Goal: Task Accomplishment & Management: Complete application form

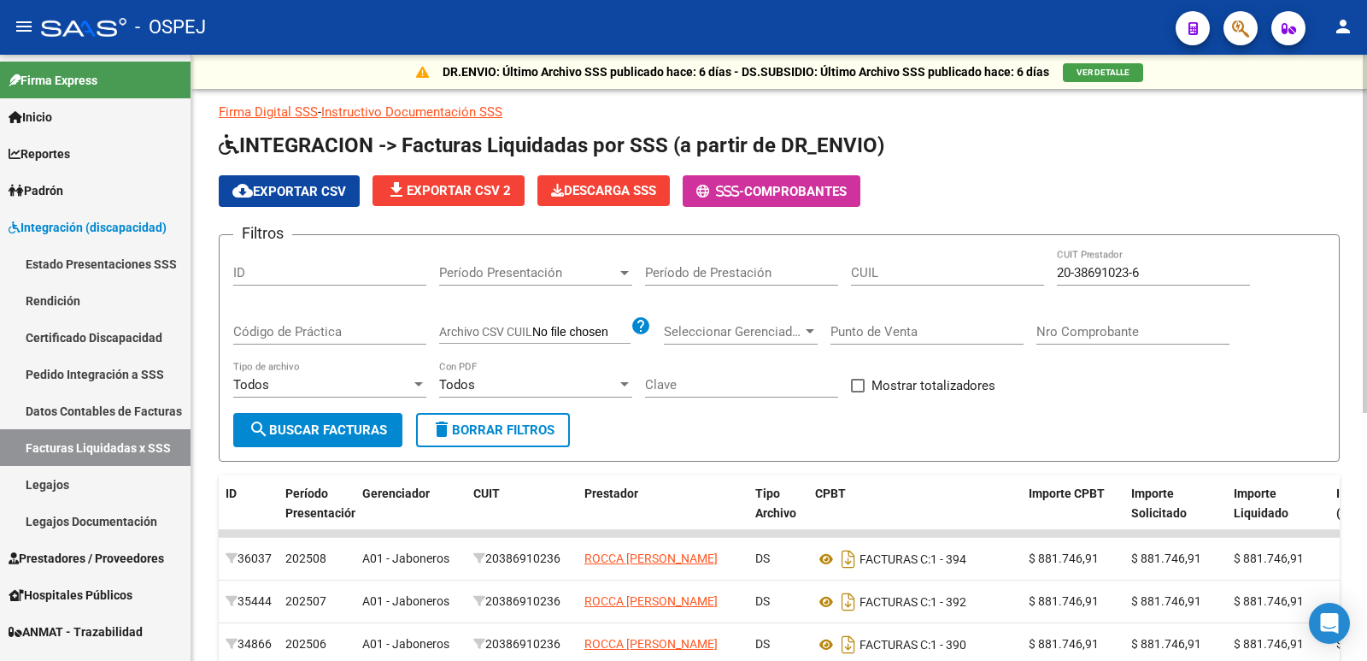
scroll to position [420, 0]
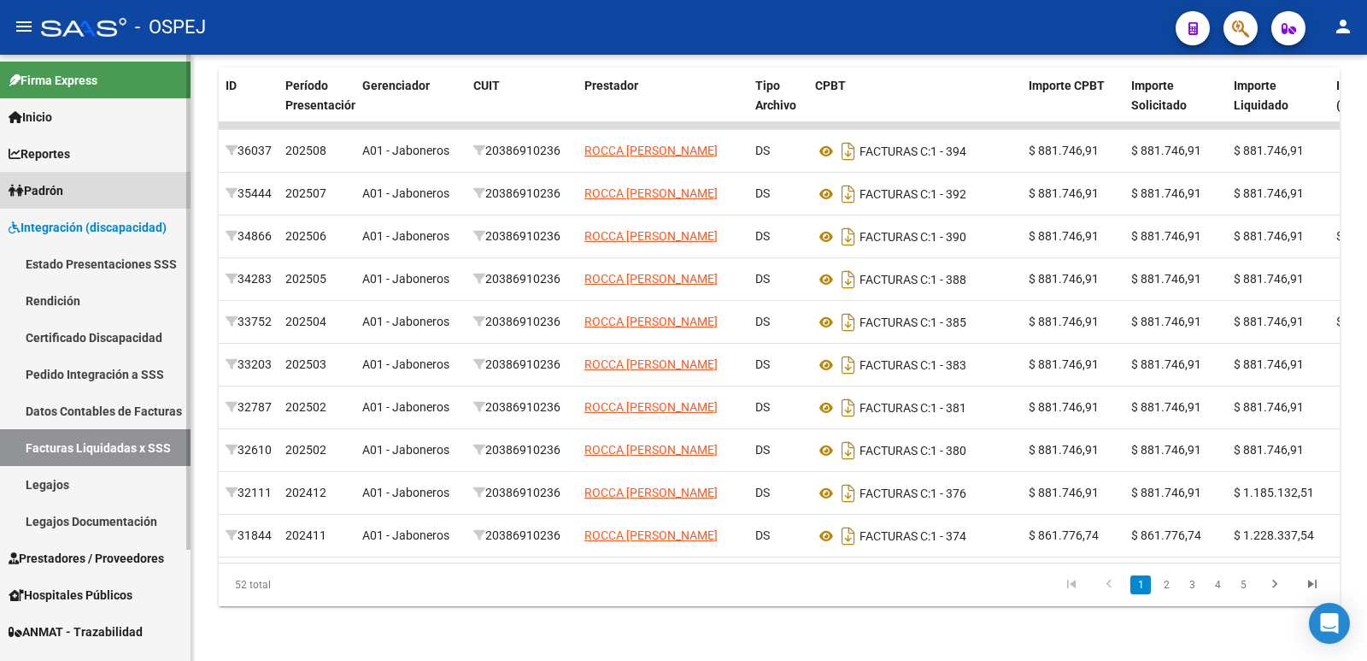
click at [90, 195] on link "Padrón" at bounding box center [95, 190] width 191 height 37
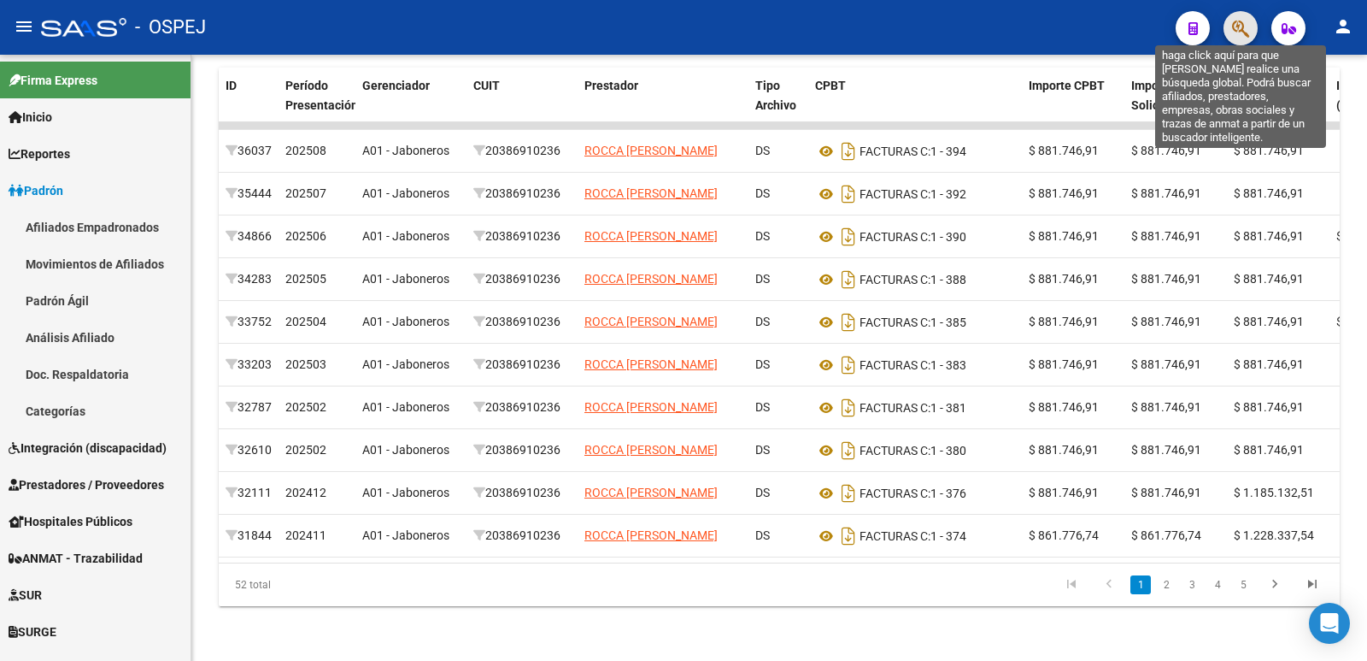
click at [1243, 21] on icon "button" at bounding box center [1240, 29] width 17 height 20
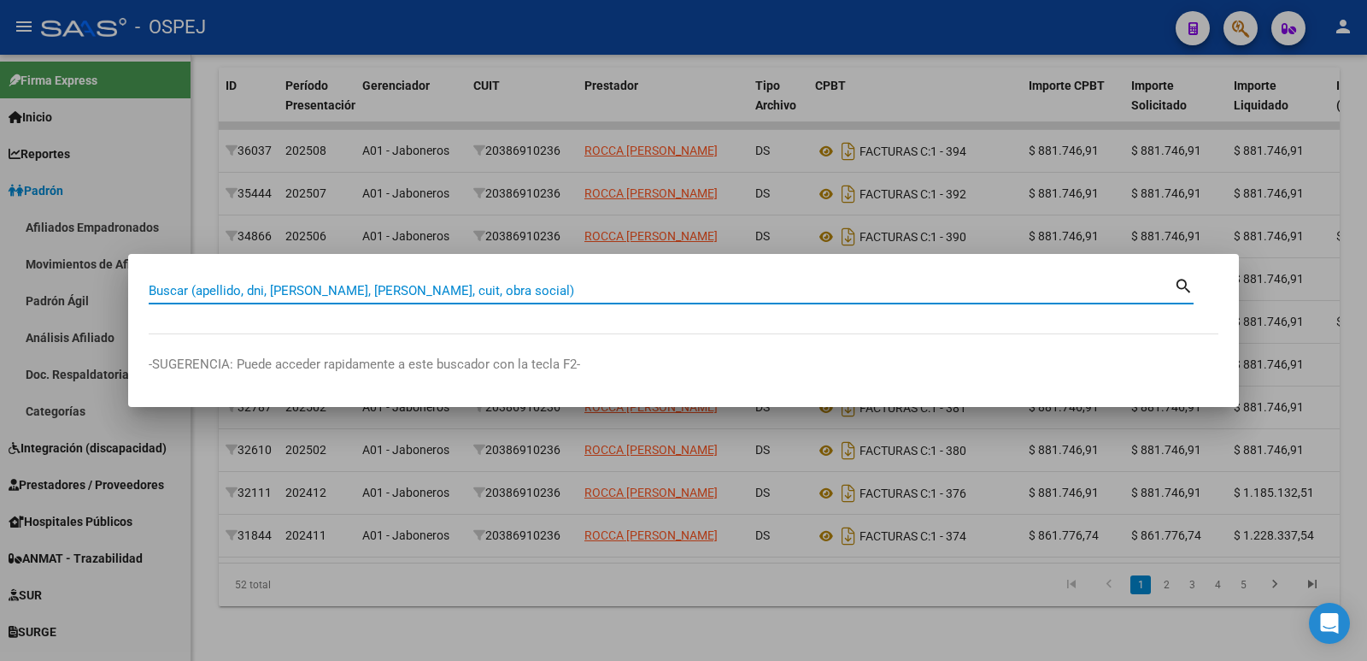
click at [566, 284] on input "Buscar (apellido, dni, [PERSON_NAME], [PERSON_NAME], cuit, obra social)" at bounding box center [662, 290] width 1026 height 15
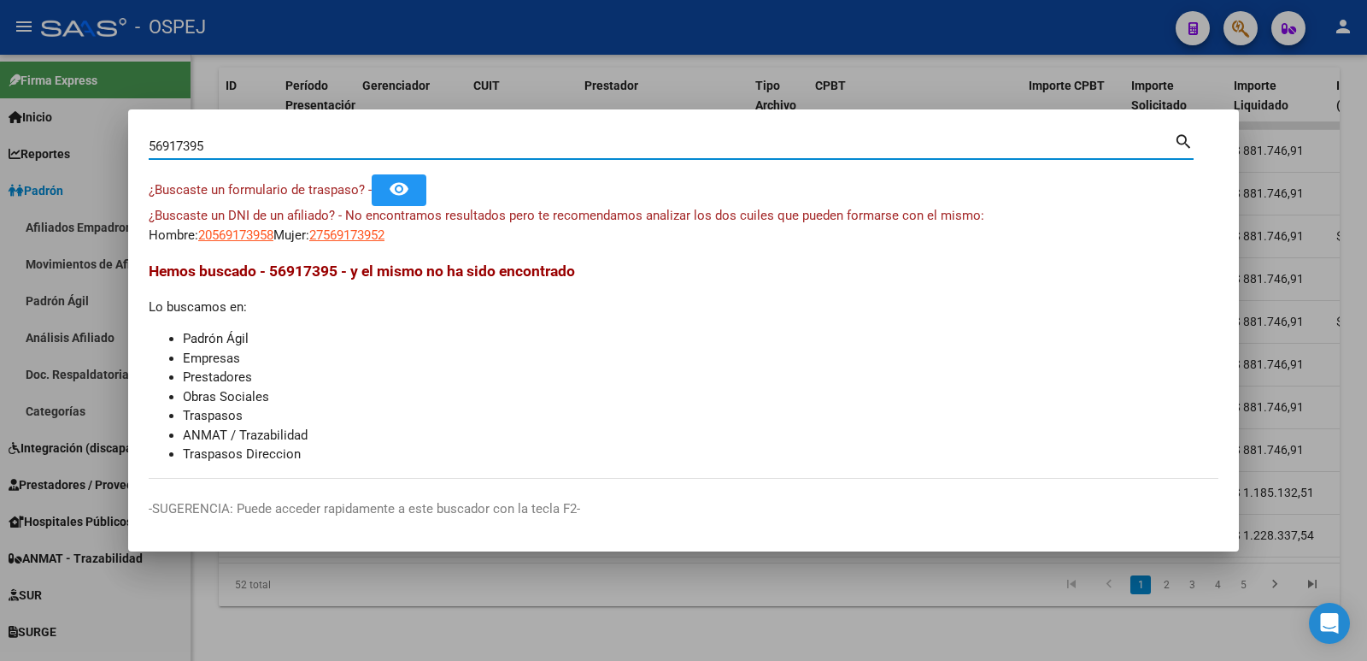
click at [188, 143] on input "56917395" at bounding box center [662, 145] width 1026 height 15
type input "56917895"
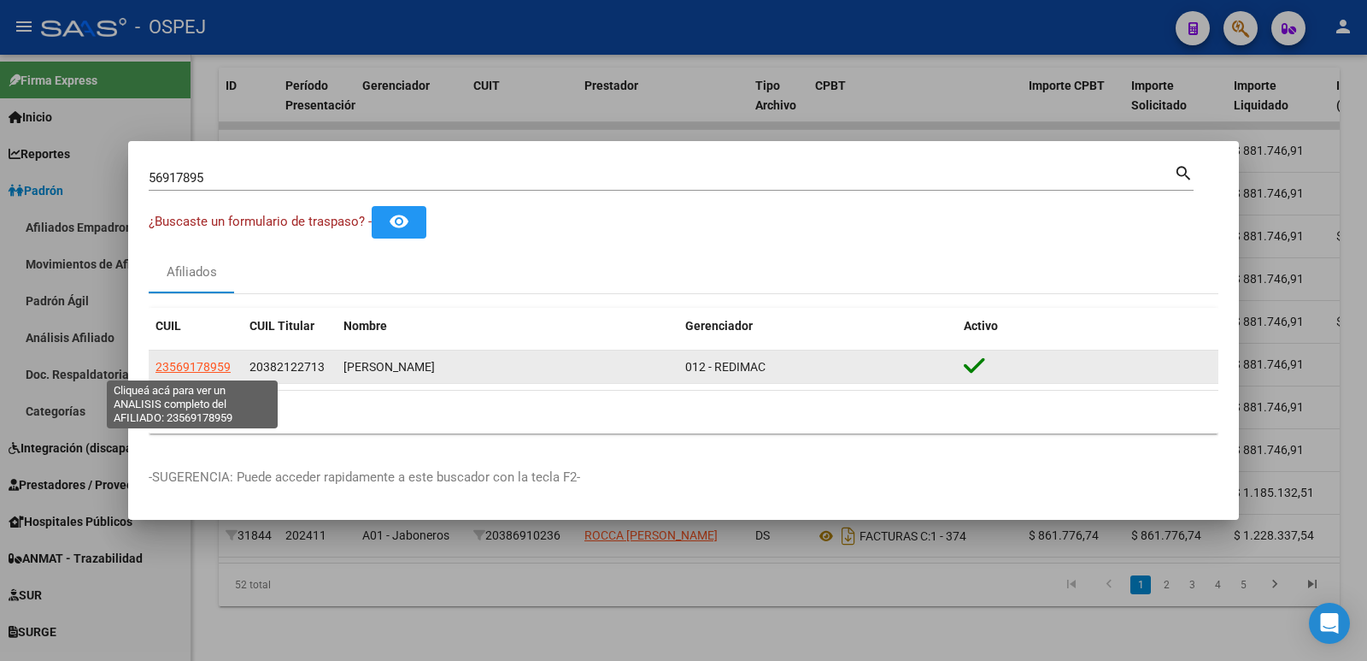
click at [203, 362] on span "23569178959" at bounding box center [193, 367] width 75 height 14
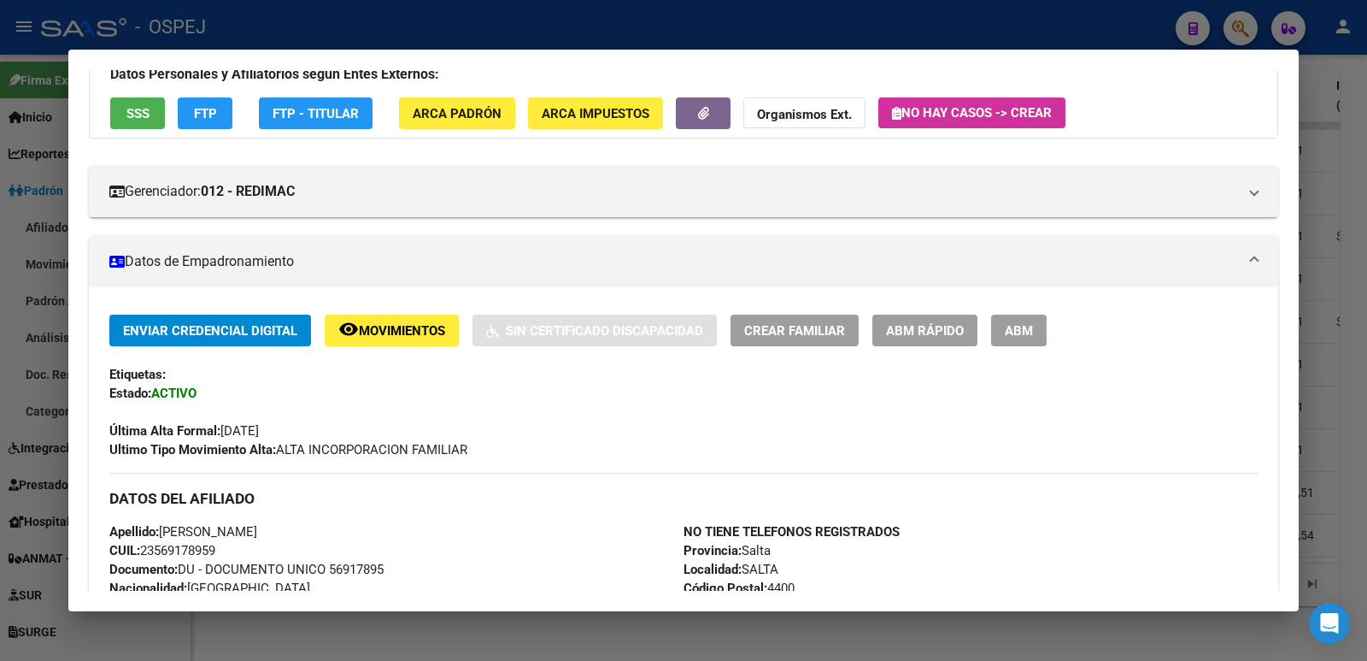
scroll to position [104, 0]
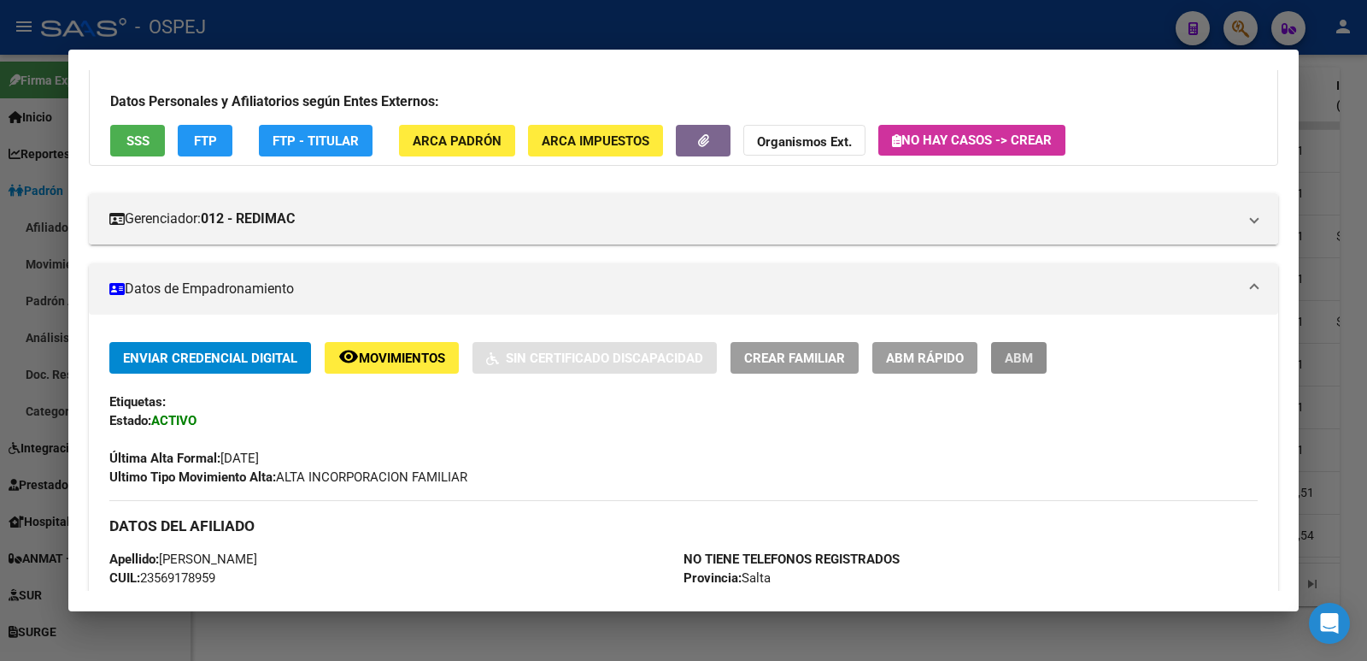
click at [1023, 359] on span "ABM" at bounding box center [1019, 357] width 28 height 15
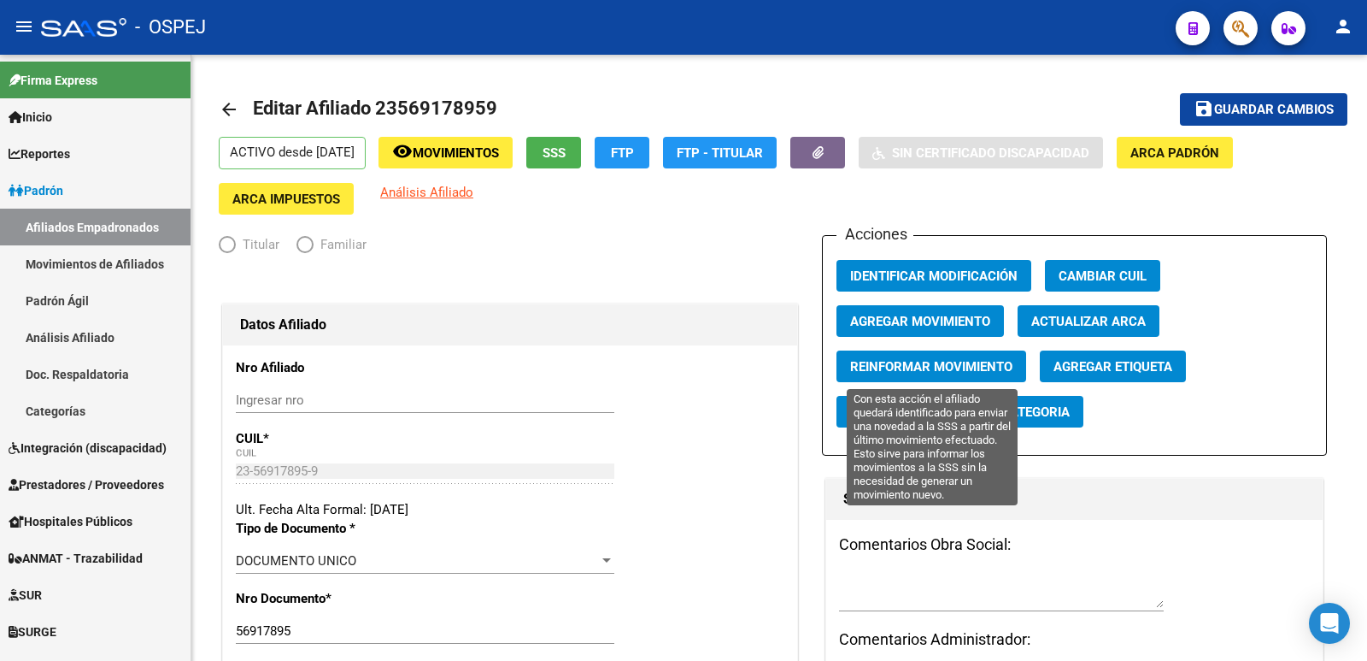
radio input "true"
type input "30-70967976-3"
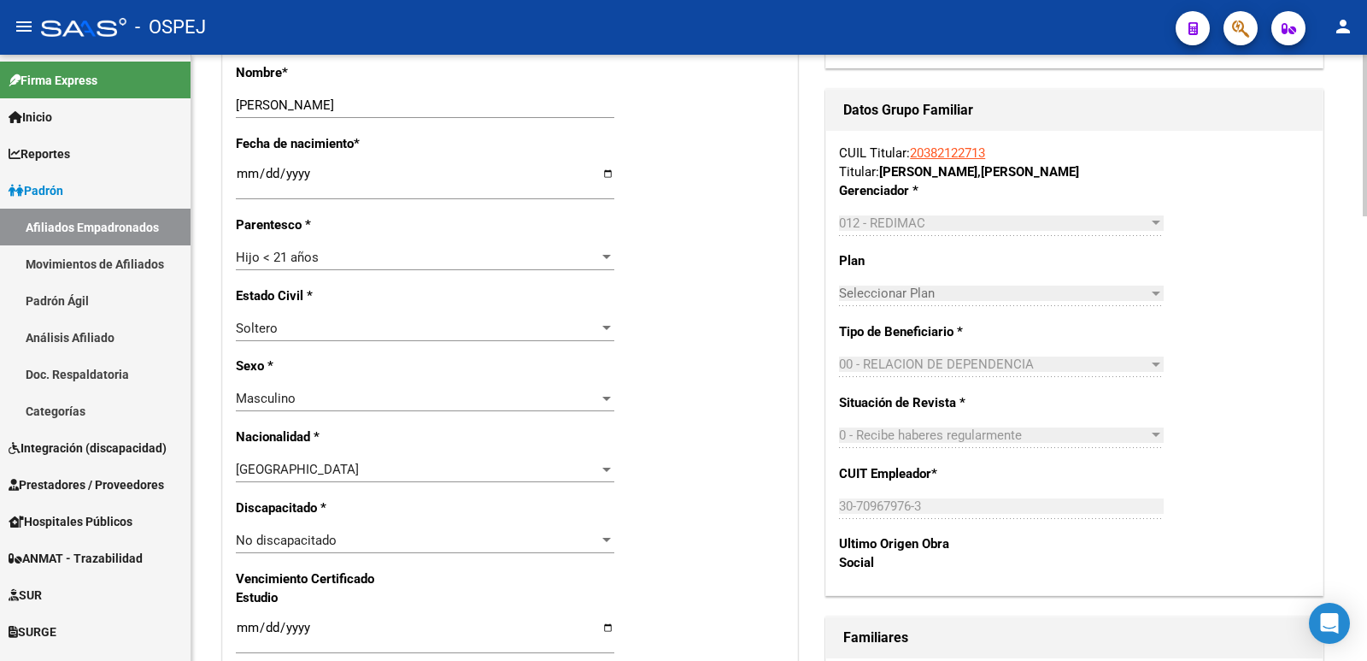
scroll to position [684, 0]
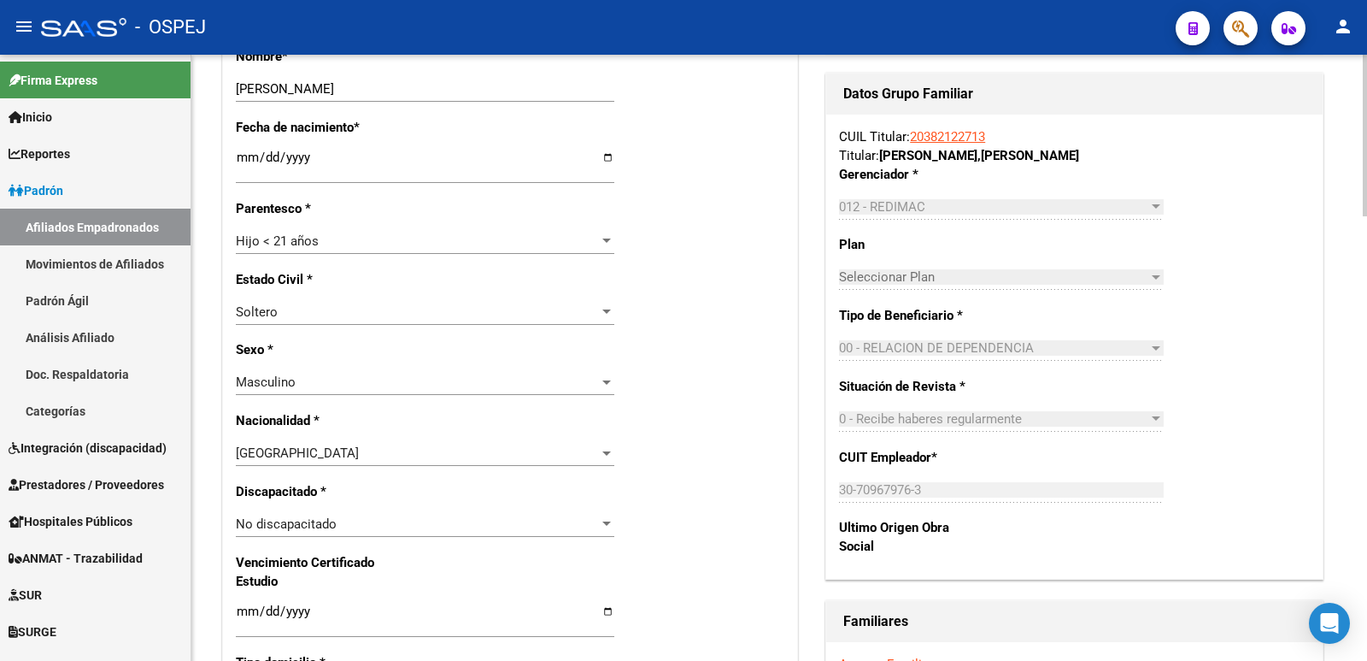
click at [484, 516] on div "No discapacitado" at bounding box center [417, 523] width 363 height 15
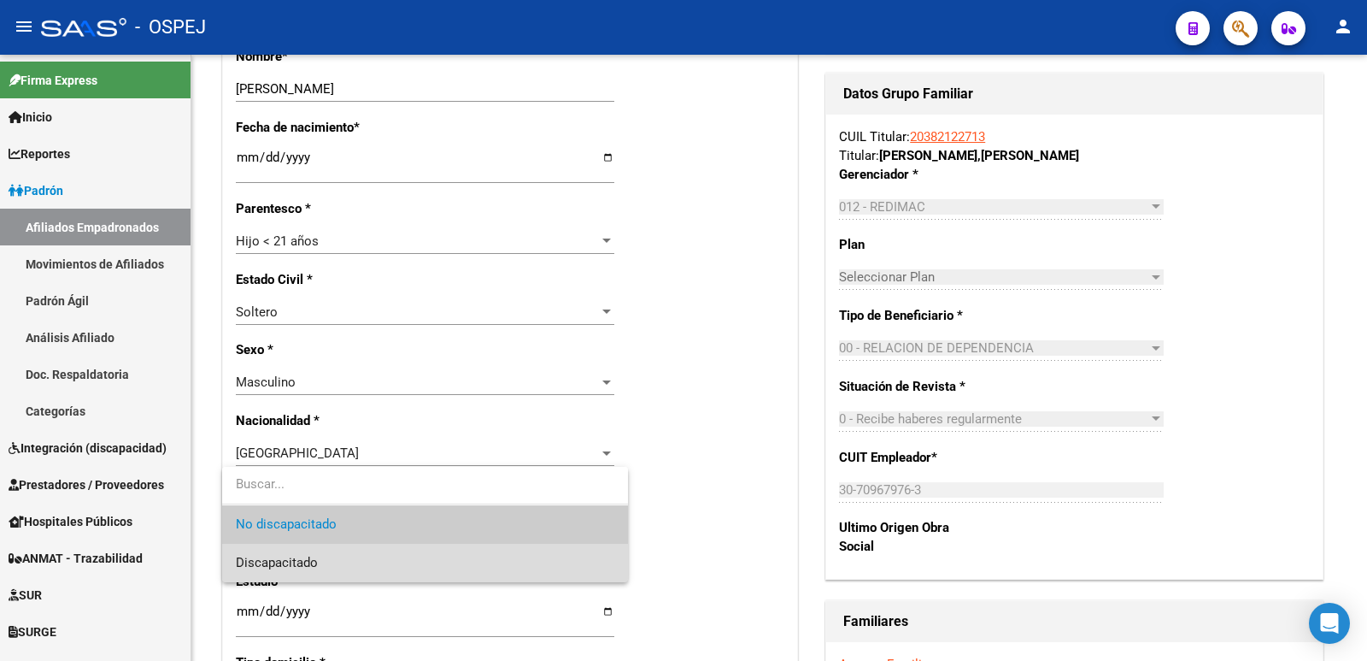
click at [454, 563] on span "Discapacitado" at bounding box center [425, 563] width 379 height 38
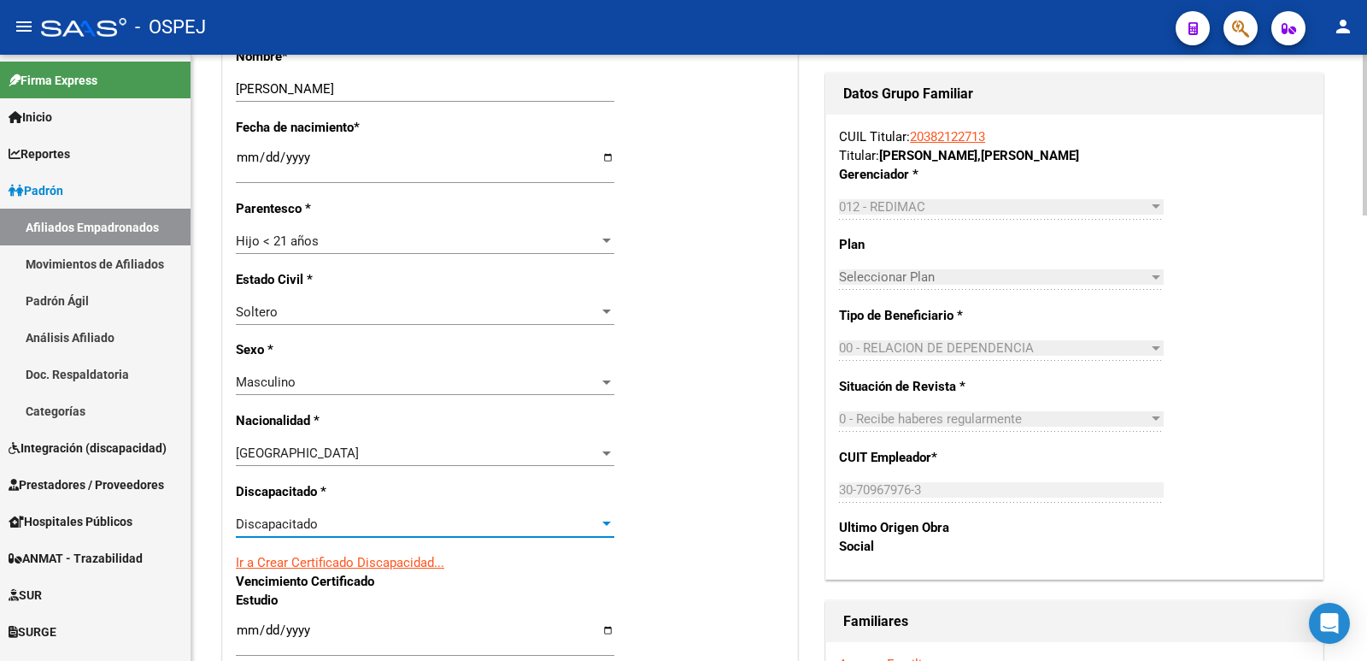
click at [328, 564] on link "Ir a Crear Certificado Discapacidad..." at bounding box center [340, 562] width 209 height 15
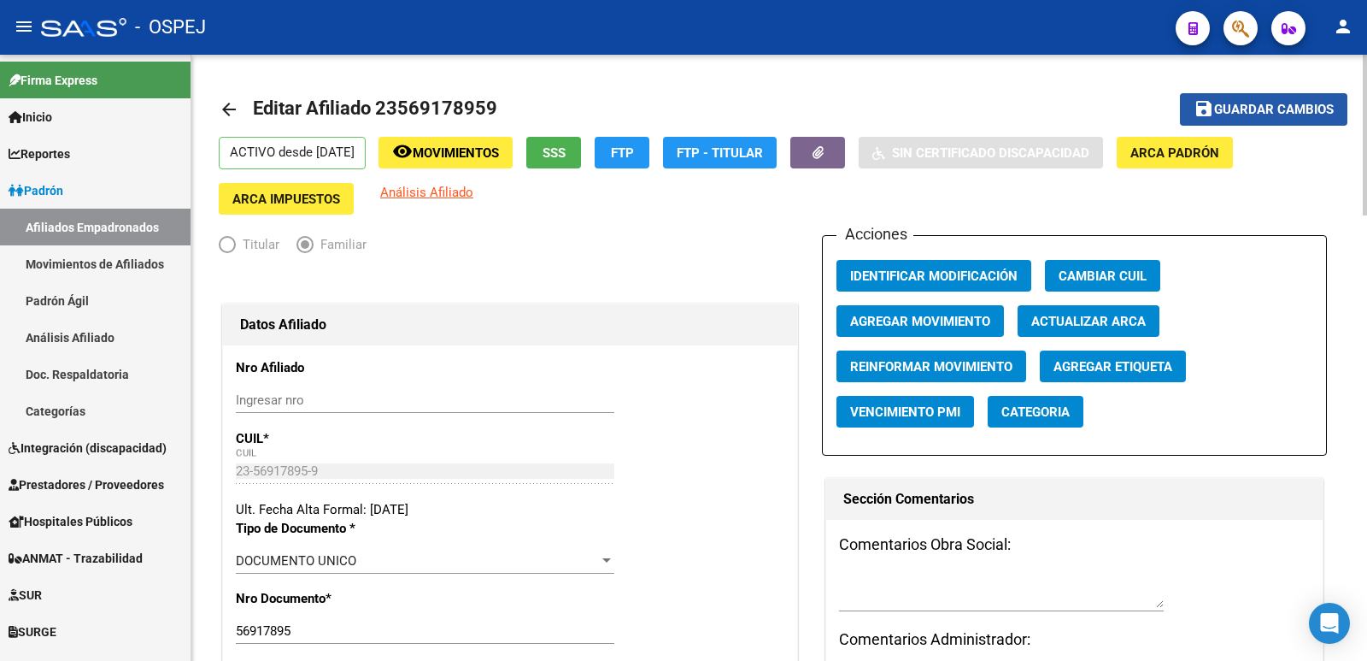
click at [1244, 113] on span "Guardar cambios" at bounding box center [1274, 110] width 120 height 15
click at [1247, 103] on span "Guardar cambios" at bounding box center [1274, 110] width 120 height 15
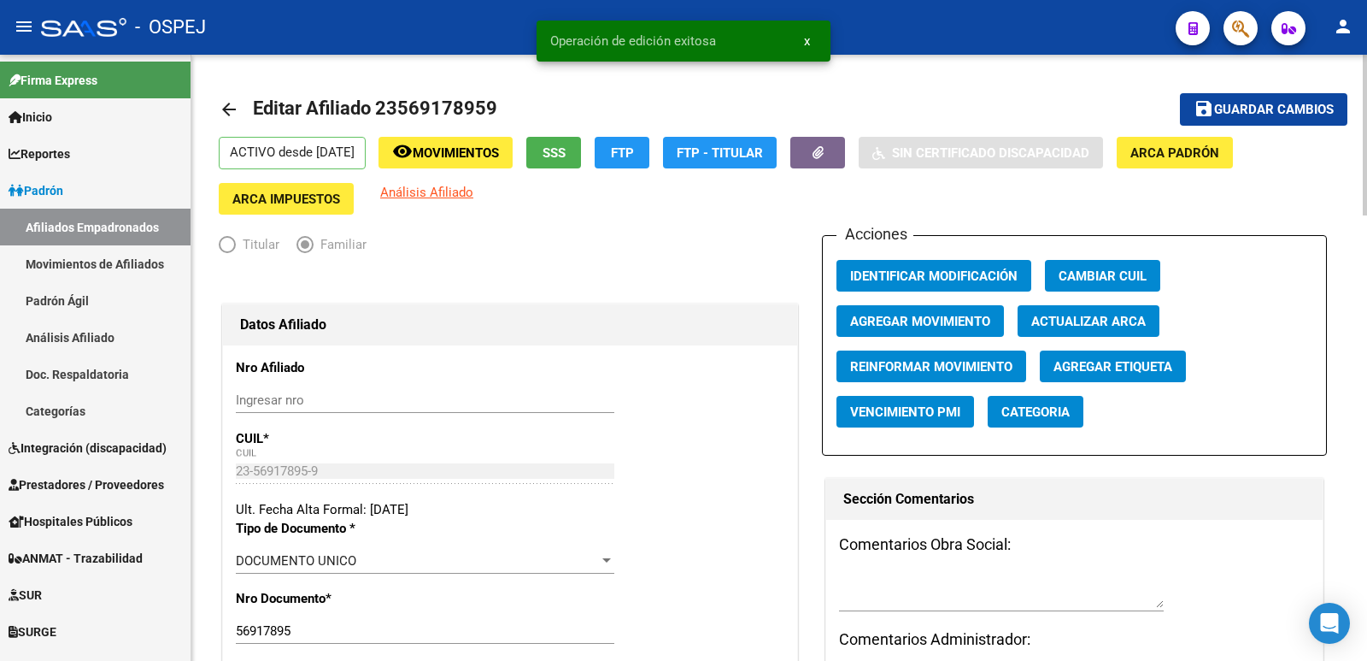
click at [222, 104] on mat-icon "arrow_back" at bounding box center [229, 109] width 21 height 21
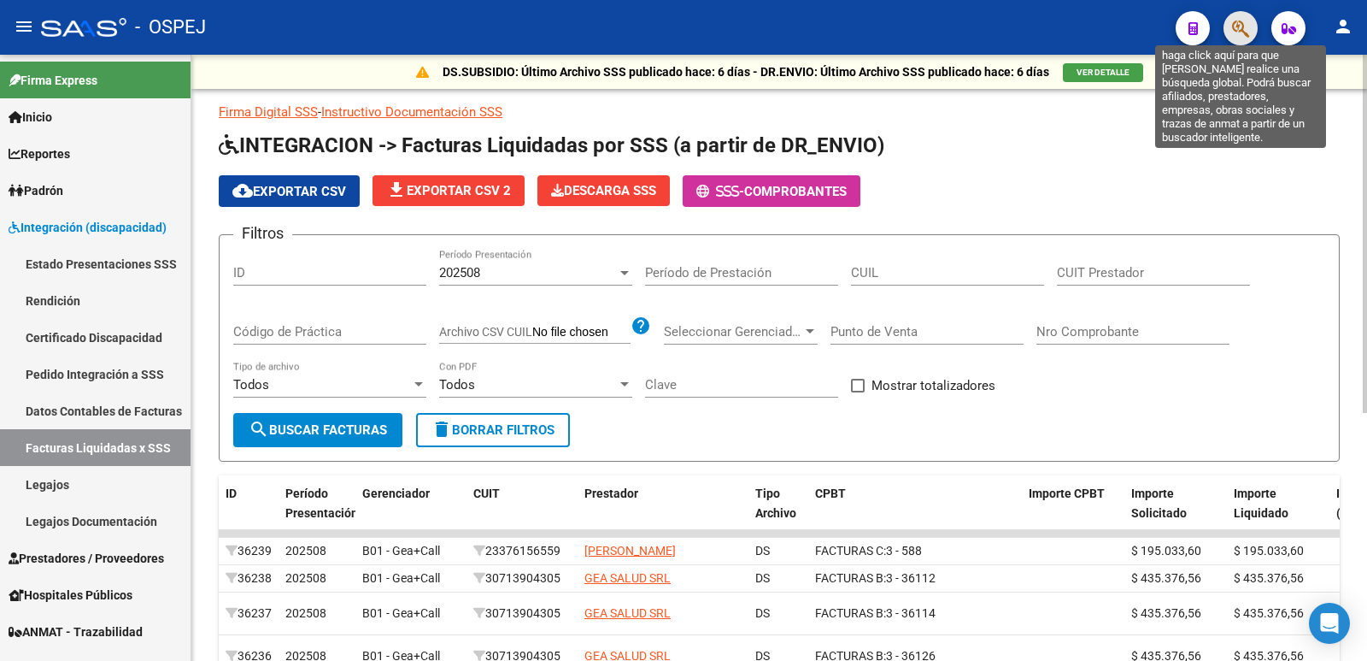
click at [1237, 26] on icon "button" at bounding box center [1240, 29] width 17 height 20
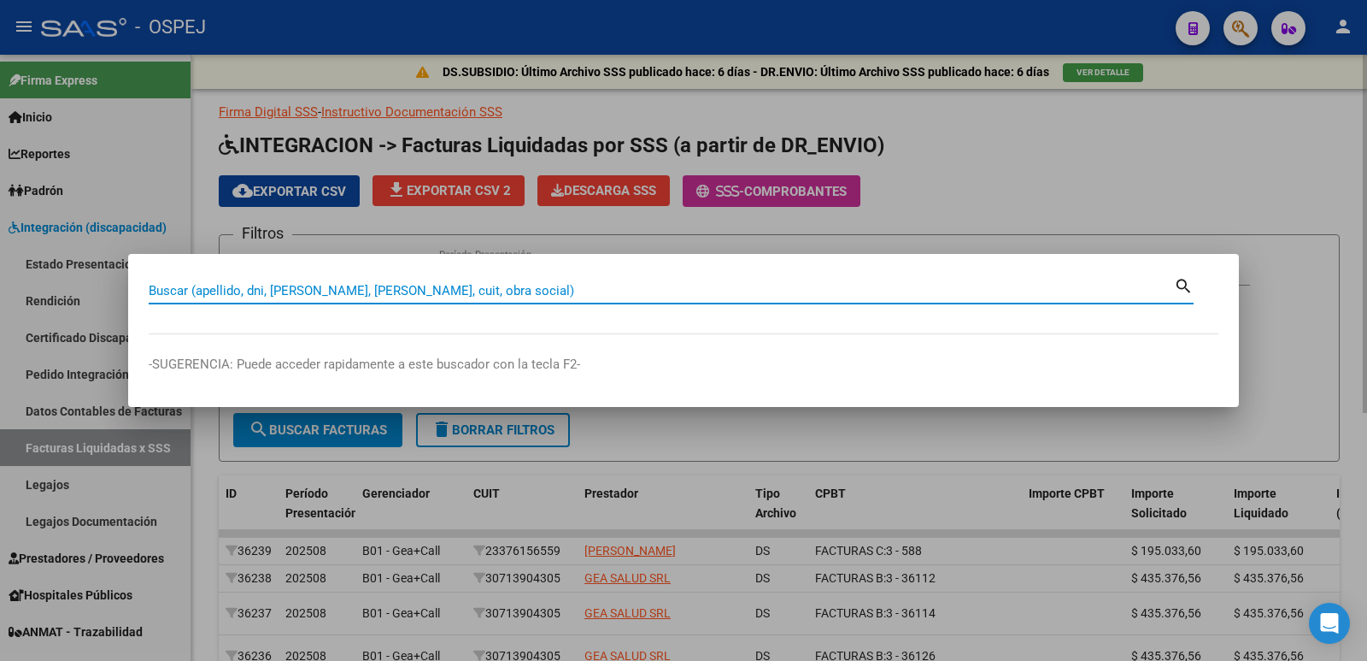
click at [1183, 156] on div at bounding box center [683, 330] width 1367 height 661
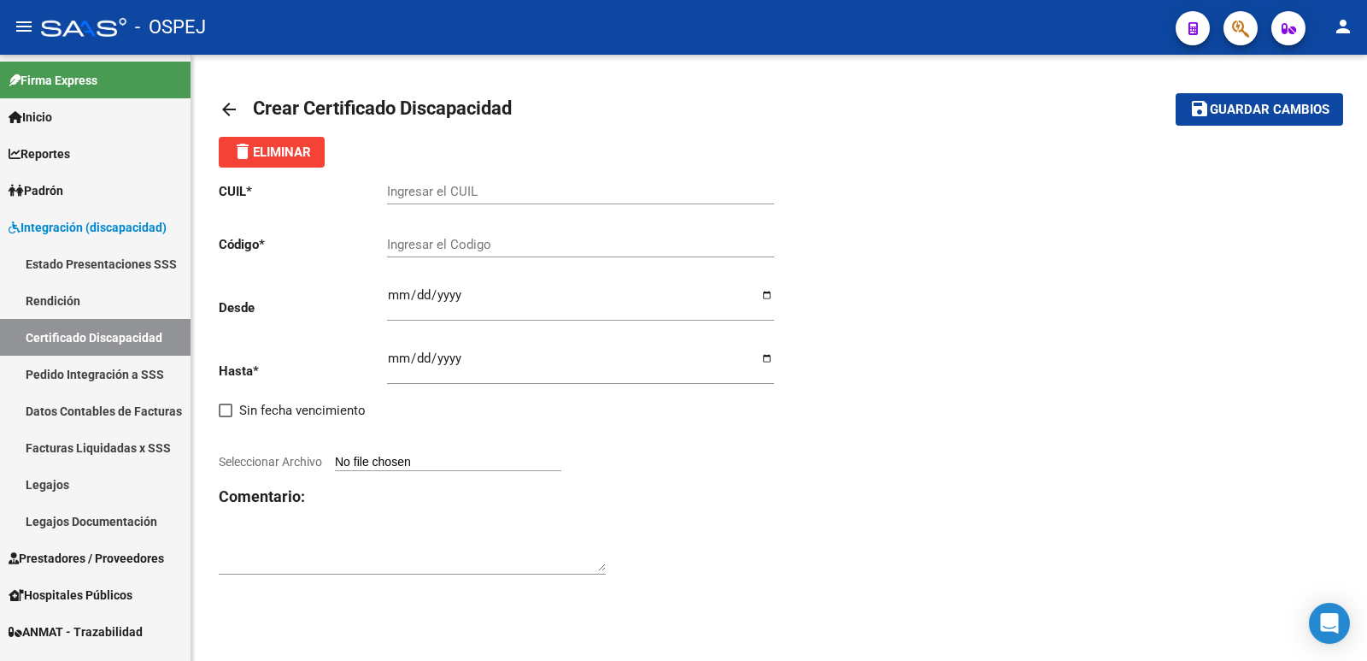
click at [435, 468] on input "Seleccionar Archivo" at bounding box center [448, 463] width 226 height 16
type input "C:\fakepath\CUD.pdf"
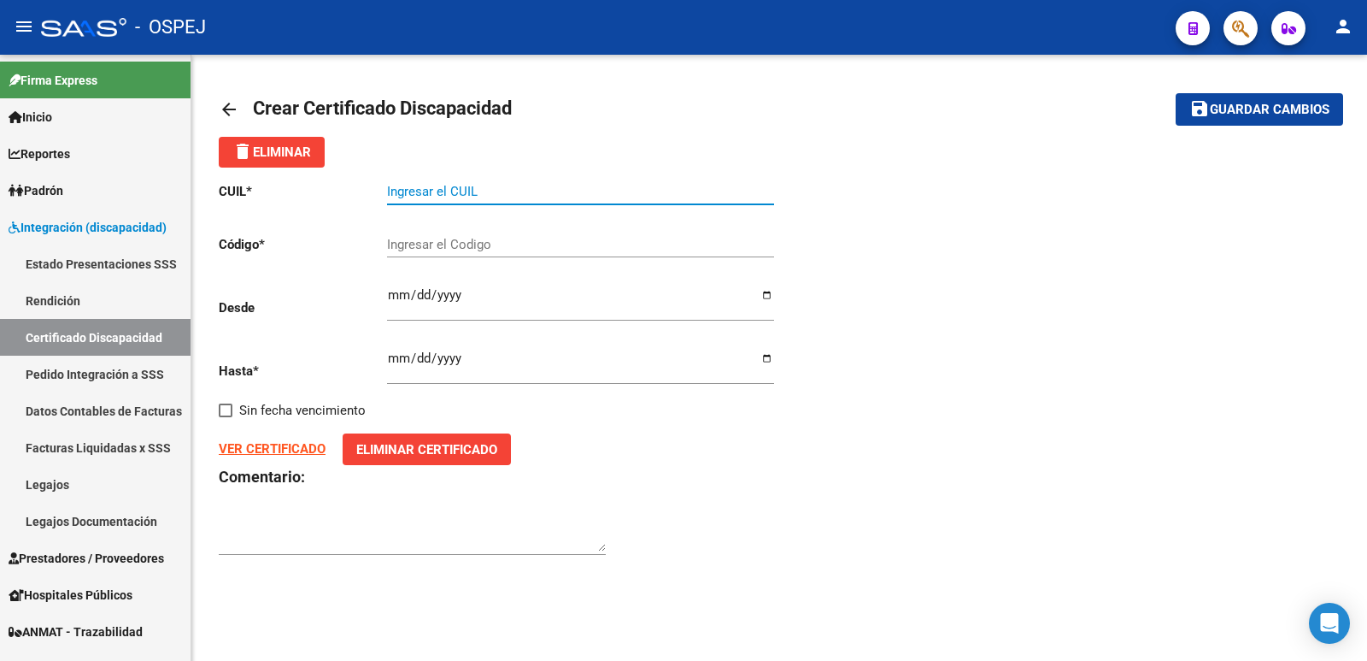
click at [599, 191] on input "Ingresar el CUIL" at bounding box center [580, 191] width 387 height 15
type input "23-56917895-9"
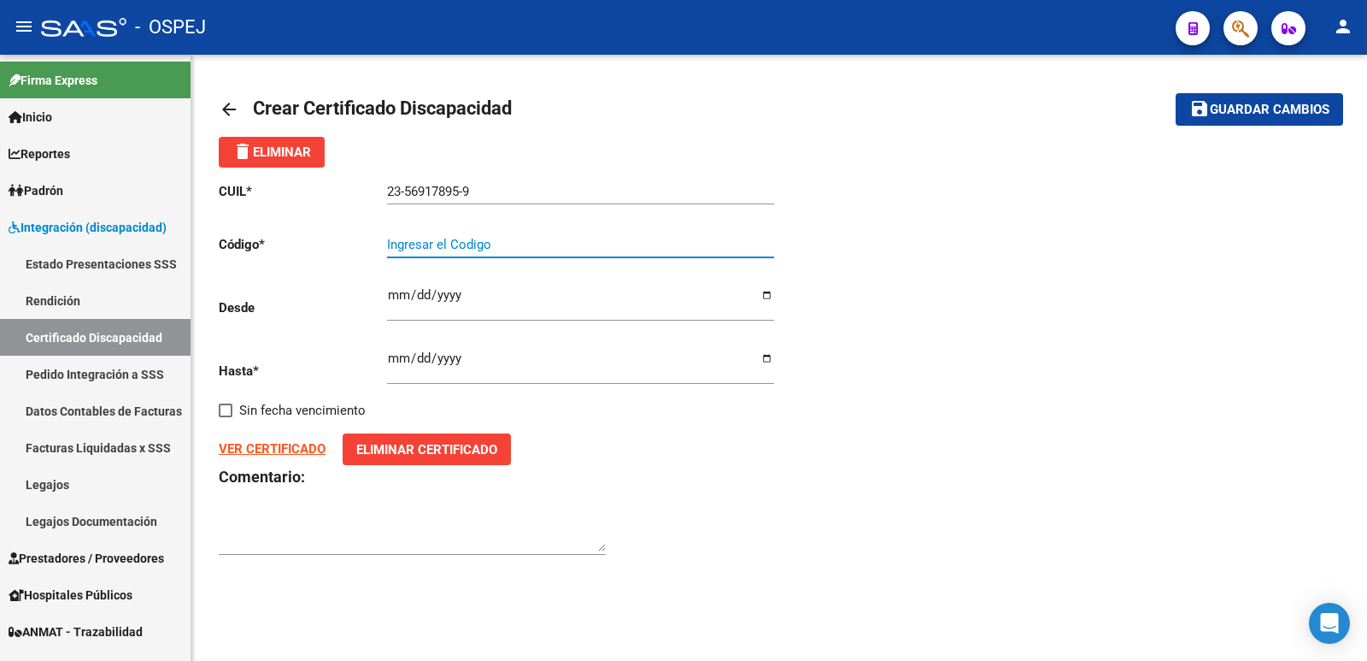
click at [651, 249] on input "Ingresar el Codigo" at bounding box center [580, 244] width 387 height 15
type input "arg 02000569178952024101020291010sal"
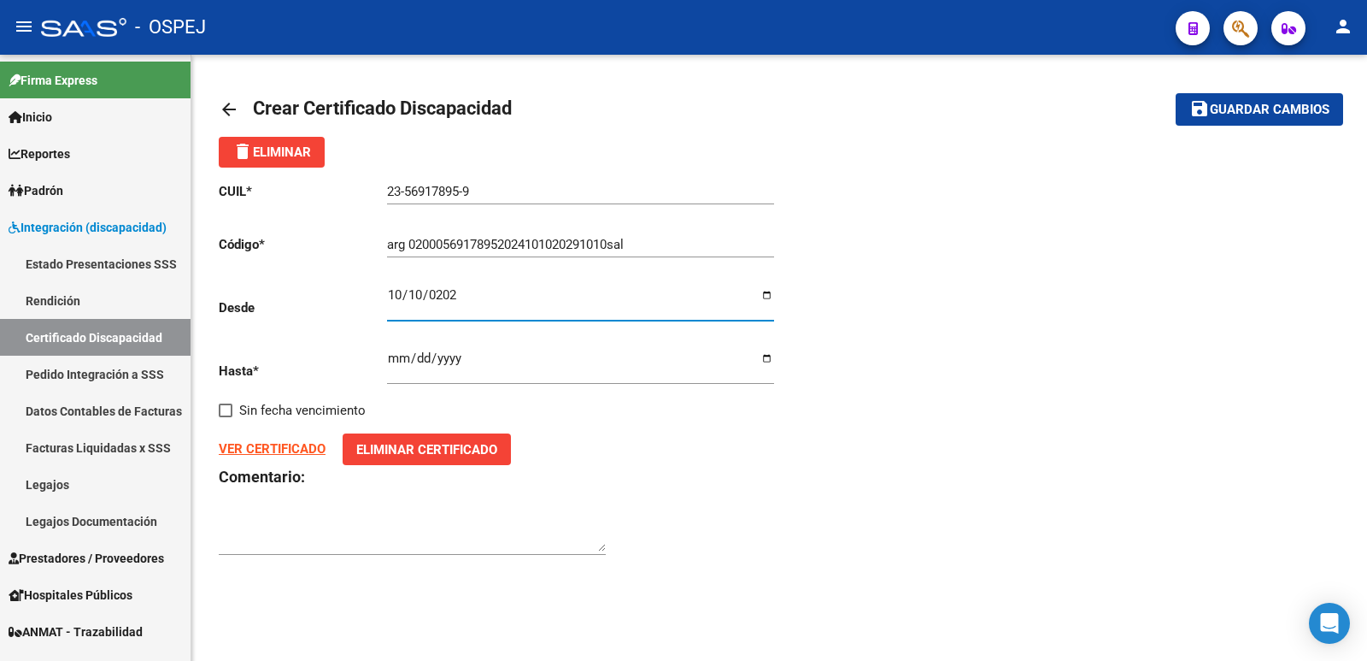
type input "2024-10-10"
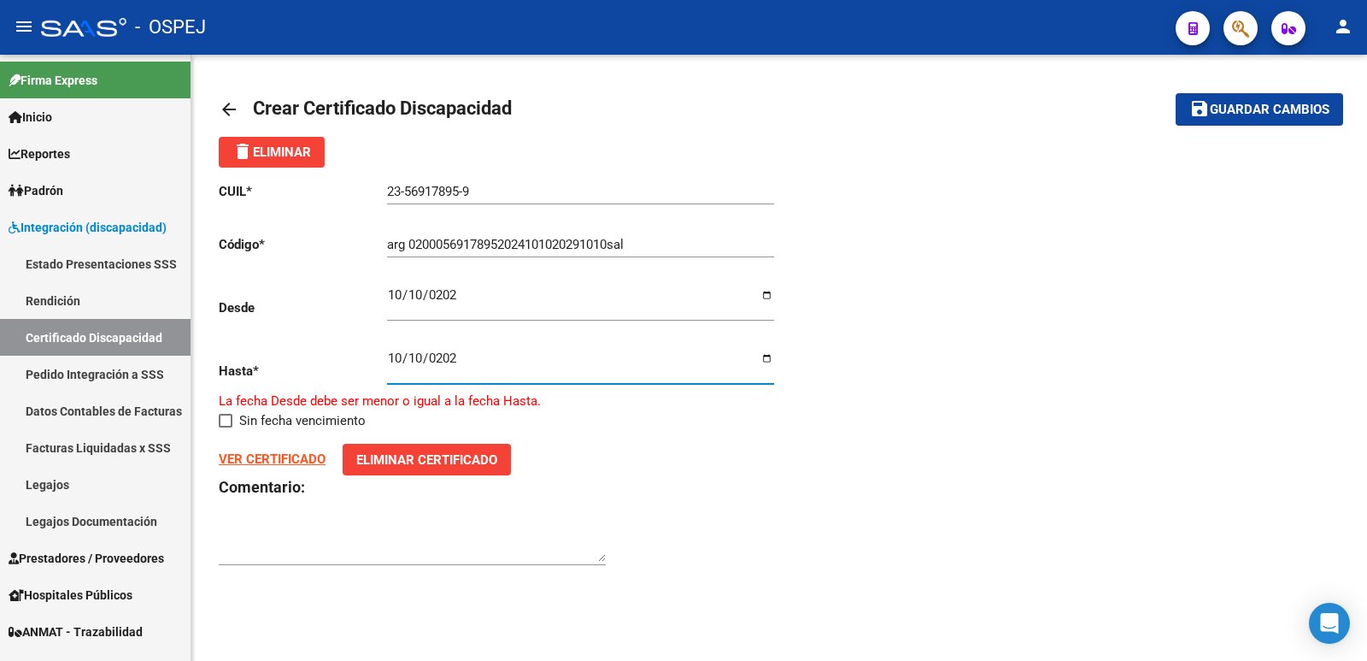
type input "2029-10-10"
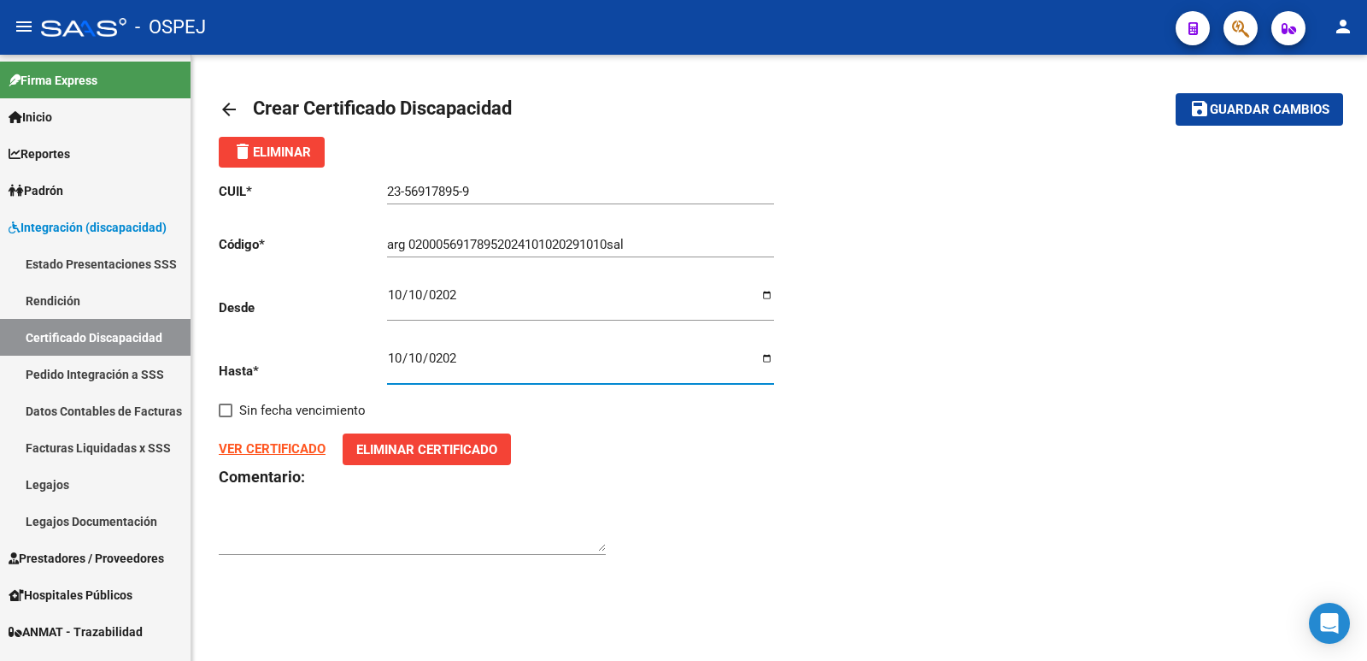
click at [1256, 107] on span "Guardar cambios" at bounding box center [1270, 110] width 120 height 15
